Goal: Contribute content: Contribute content

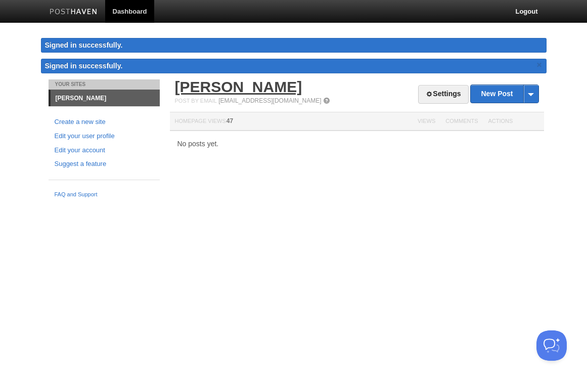
click at [185, 90] on link "[PERSON_NAME]" at bounding box center [238, 86] width 127 height 17
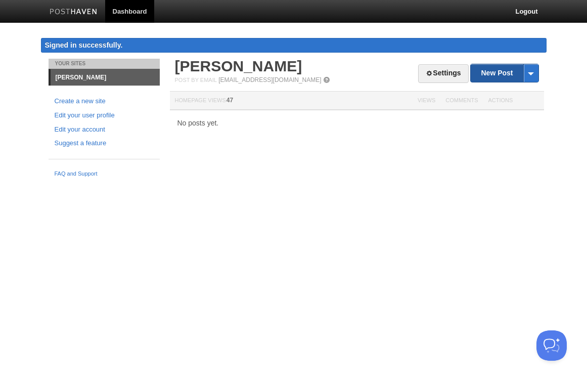
click at [489, 70] on link "New Post" at bounding box center [504, 73] width 67 height 18
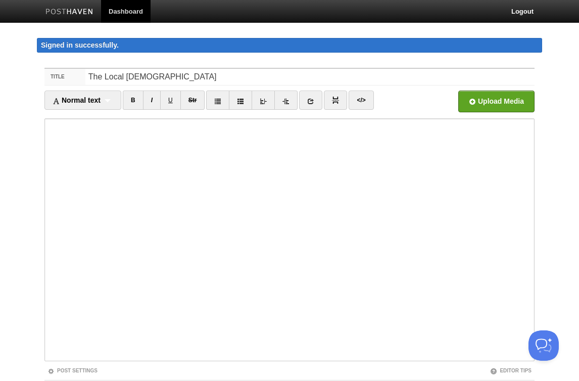
type input "The Local [DEMOGRAPHIC_DATA]"
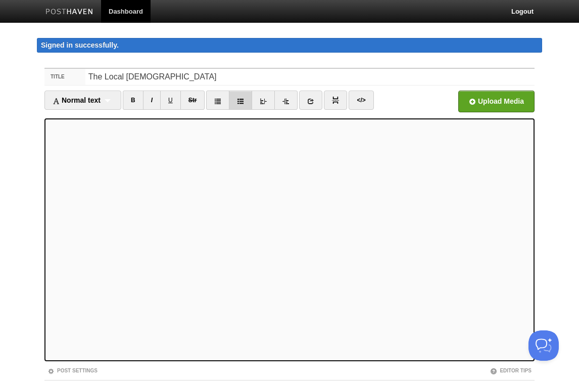
click at [241, 101] on icon at bounding box center [240, 101] width 7 height 7
click at [240, 101] on icon at bounding box center [240, 101] width 7 height 7
click at [228, 101] on link at bounding box center [217, 99] width 23 height 19
click at [47, 145] on iframe at bounding box center [289, 239] width 490 height 243
click at [284, 102] on link at bounding box center [285, 99] width 23 height 19
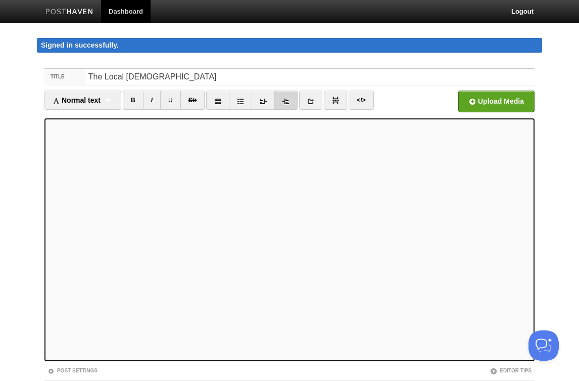
click at [284, 102] on link at bounding box center [285, 99] width 23 height 19
click at [272, 99] on link at bounding box center [263, 99] width 23 height 19
click at [267, 100] on icon at bounding box center [263, 101] width 7 height 7
click at [150, 104] on link "I" at bounding box center [152, 99] width 18 height 19
click at [266, 102] on icon at bounding box center [263, 101] width 7 height 7
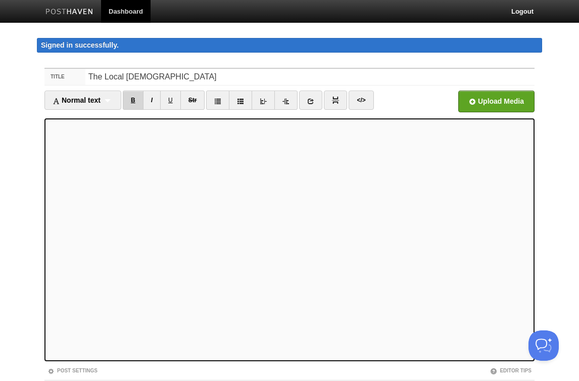
click at [142, 97] on link "B" at bounding box center [133, 99] width 21 height 19
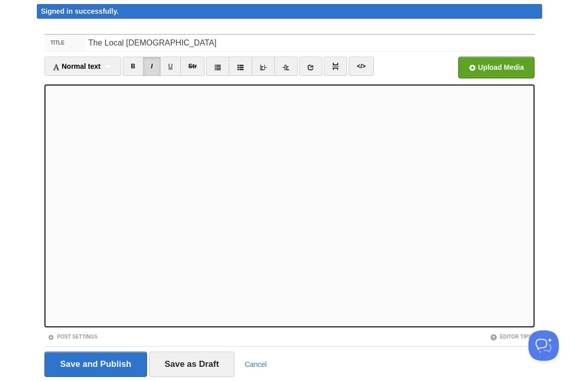
scroll to position [68, 0]
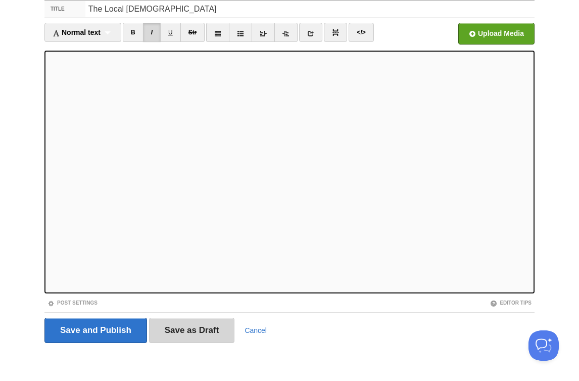
click at [199, 331] on input "Save as Draft" at bounding box center [192, 329] width 86 height 25
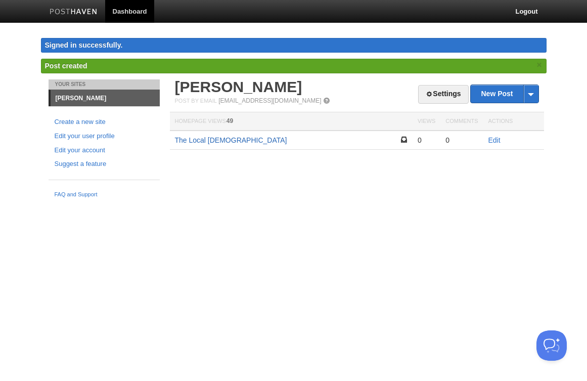
click at [212, 141] on link "The Local [DEMOGRAPHIC_DATA]" at bounding box center [231, 140] width 112 height 8
